Goal: Navigation & Orientation: Find specific page/section

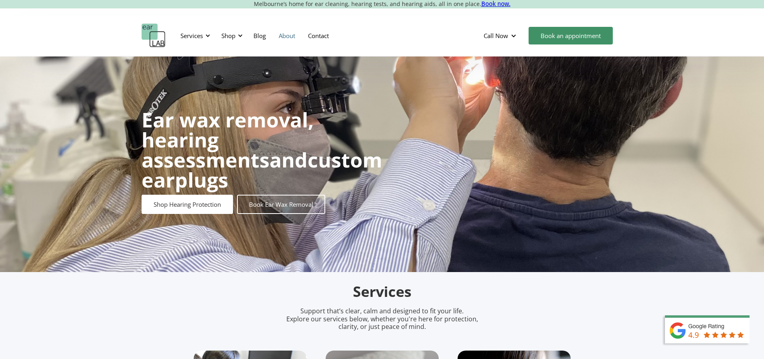
click at [279, 34] on link "About" at bounding box center [286, 35] width 29 height 23
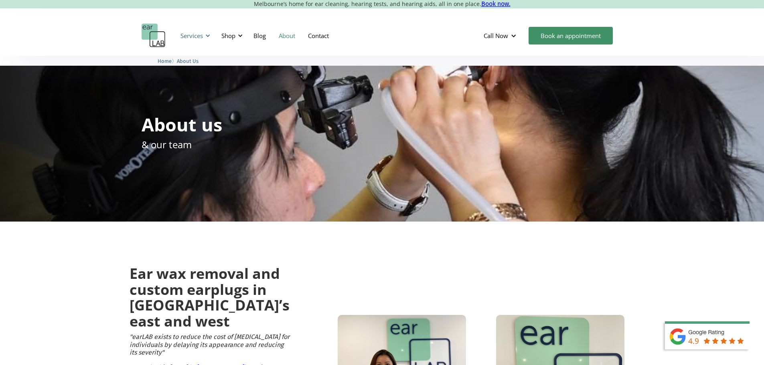
click at [199, 35] on div "Services" at bounding box center [191, 36] width 22 height 8
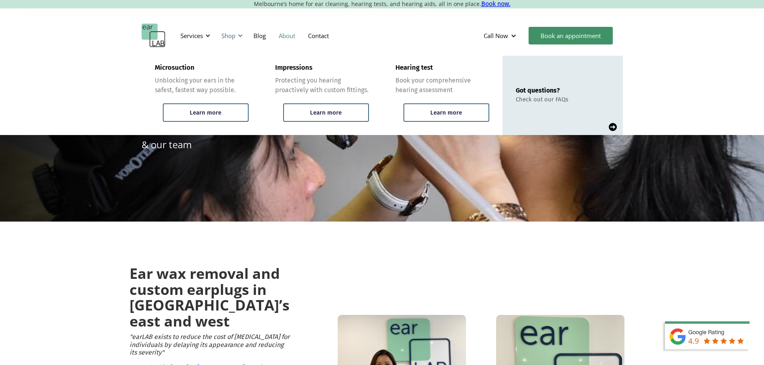
click at [234, 32] on div "Shop" at bounding box center [228, 36] width 14 height 8
